Goal: Transaction & Acquisition: Subscribe to service/newsletter

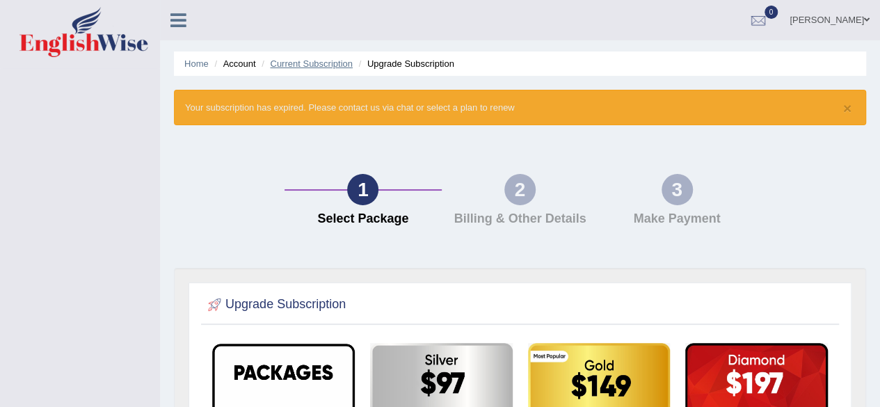
click at [287, 65] on link "Current Subscription" at bounding box center [311, 63] width 83 height 10
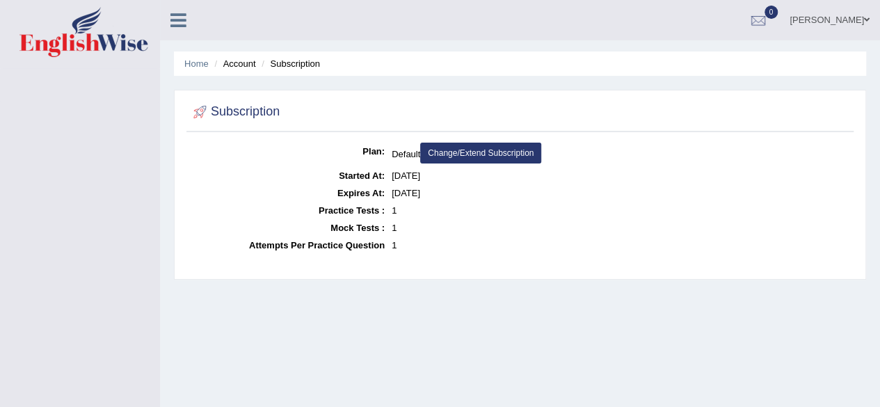
click at [381, 186] on dt "Expires At:" at bounding box center [287, 192] width 195 height 17
click at [385, 221] on dl "Plan: Default Change/Extend Subscription Started At: Aug 23, 2025 Expires At: S…" at bounding box center [520, 198] width 660 height 111
click at [467, 230] on dd "1" at bounding box center [621, 227] width 458 height 17
click at [195, 56] on ul "Home Account Subscription" at bounding box center [520, 63] width 692 height 24
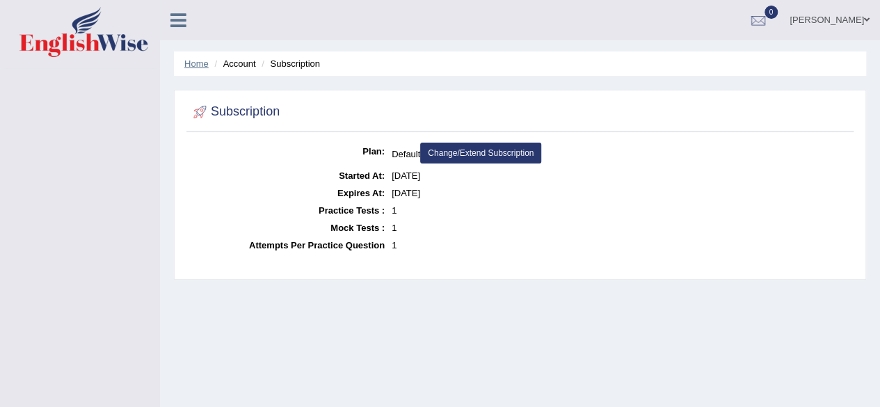
click at [195, 65] on link "Home" at bounding box center [196, 63] width 24 height 10
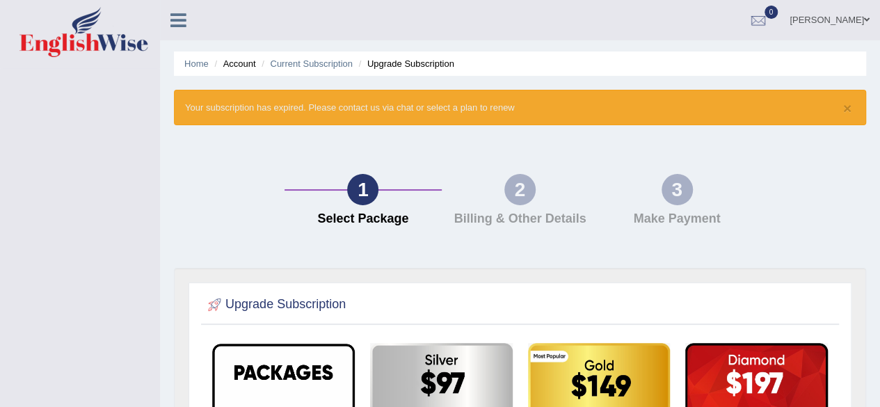
click at [356, 187] on div "1" at bounding box center [362, 189] width 31 height 31
click at [170, 19] on icon at bounding box center [178, 20] width 16 height 18
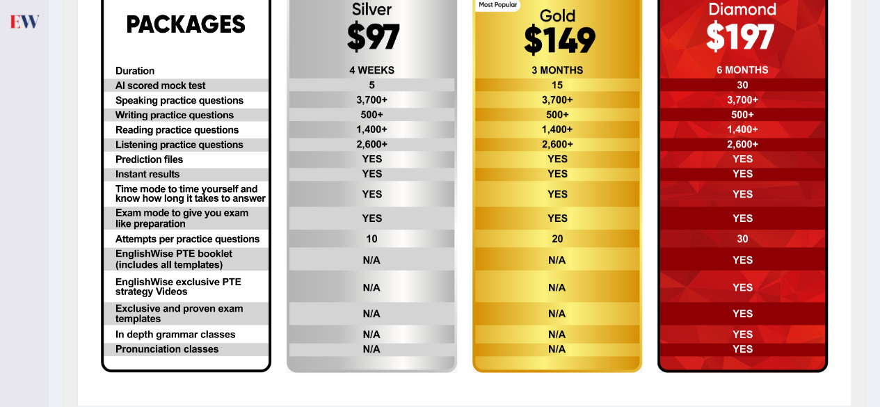
scroll to position [347, 0]
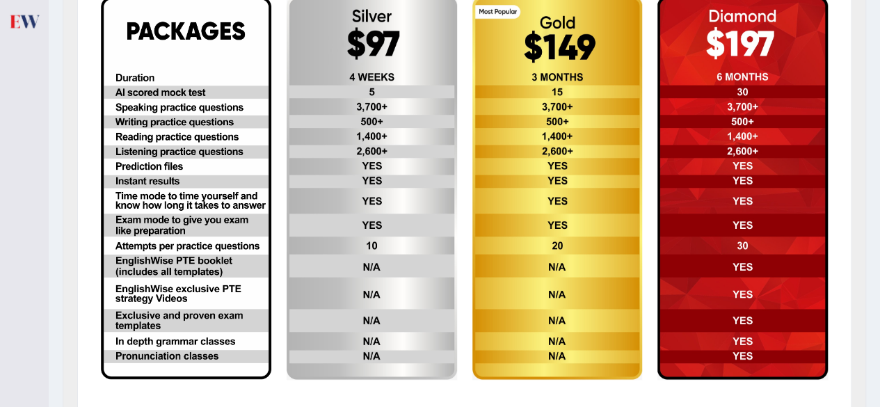
click at [148, 311] on img at bounding box center [186, 188] width 170 height 383
click at [140, 318] on img at bounding box center [186, 188] width 170 height 383
click at [145, 330] on img at bounding box center [186, 188] width 170 height 383
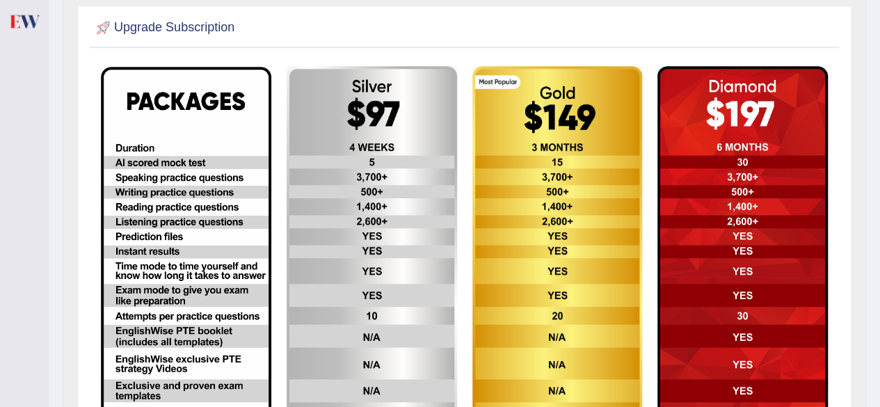
scroll to position [277, 0]
click at [353, 326] on img at bounding box center [372, 258] width 170 height 384
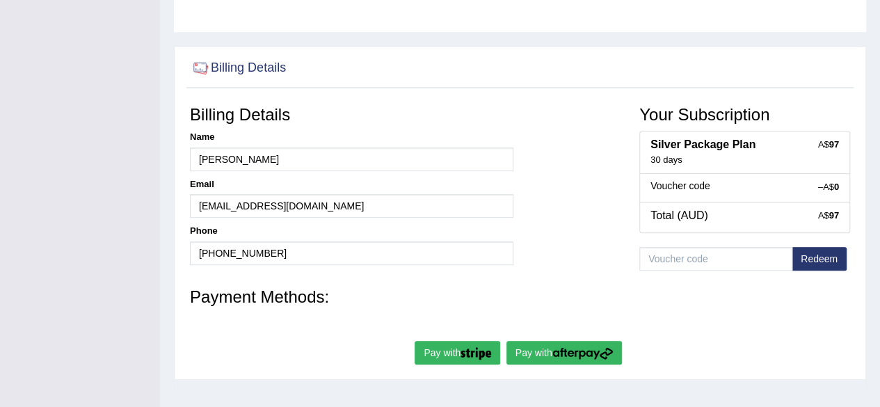
scroll to position [188, 0]
